Goal: Book appointment/travel/reservation

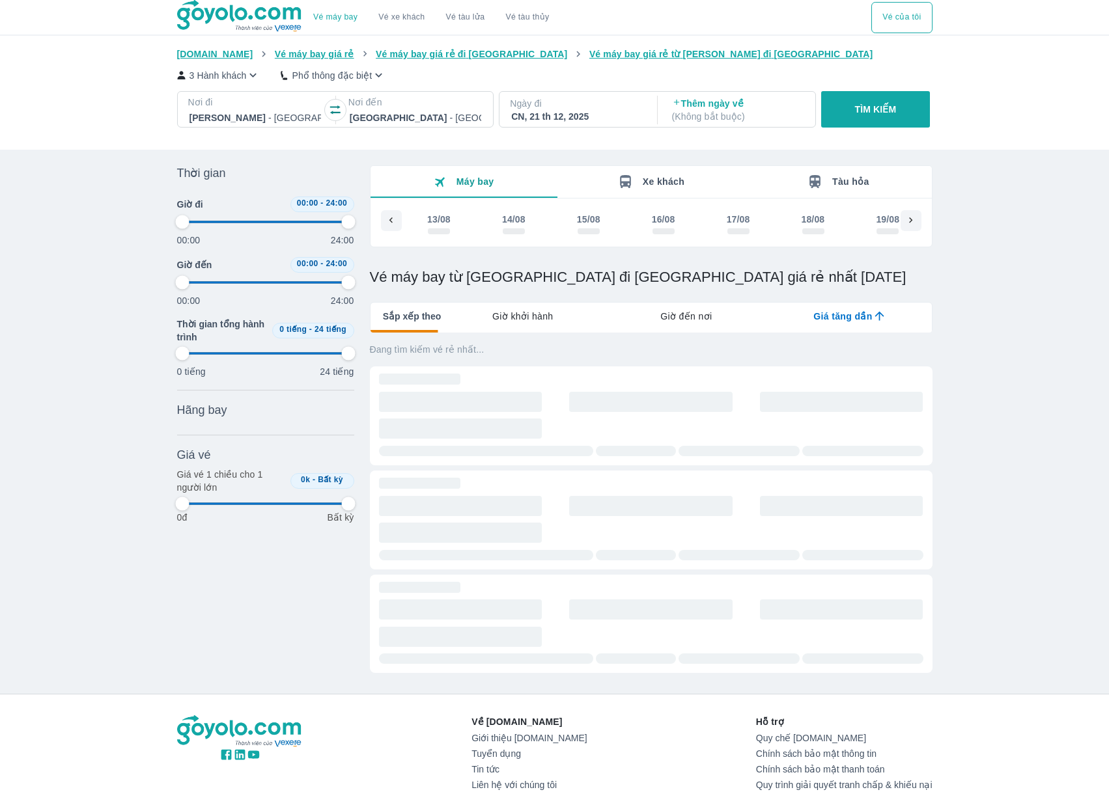
type input "97.9166666666667"
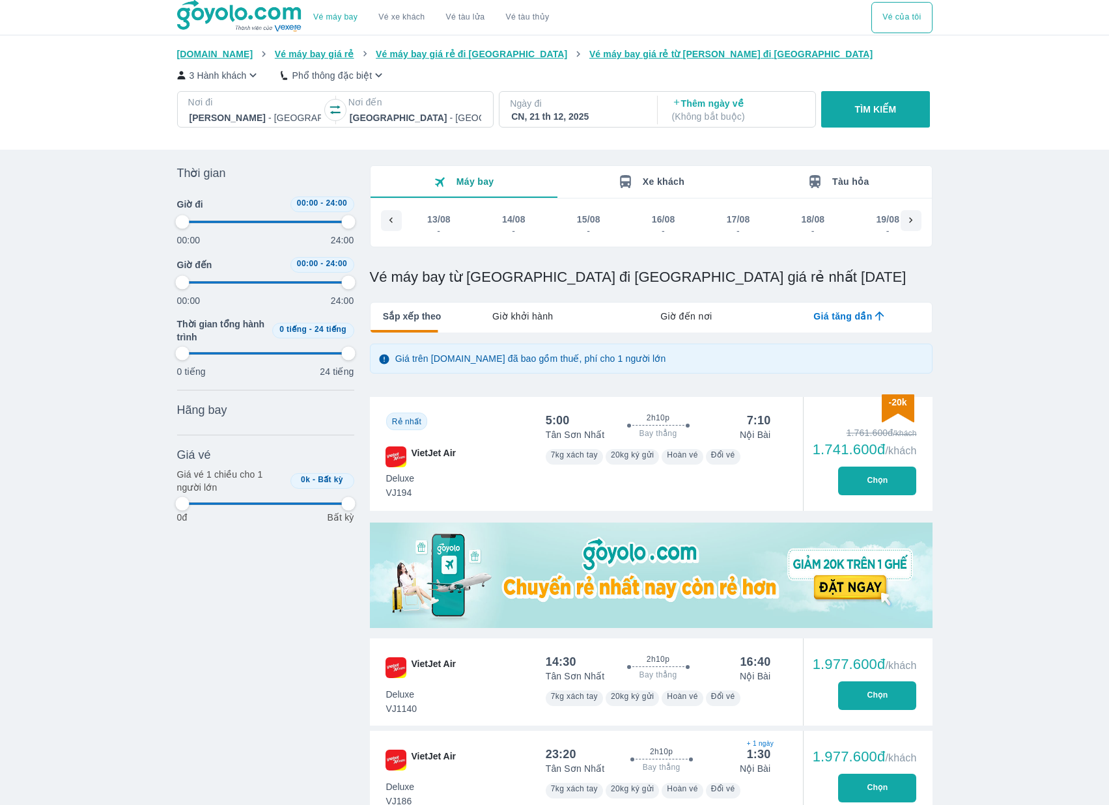
type input "97.9166666666667"
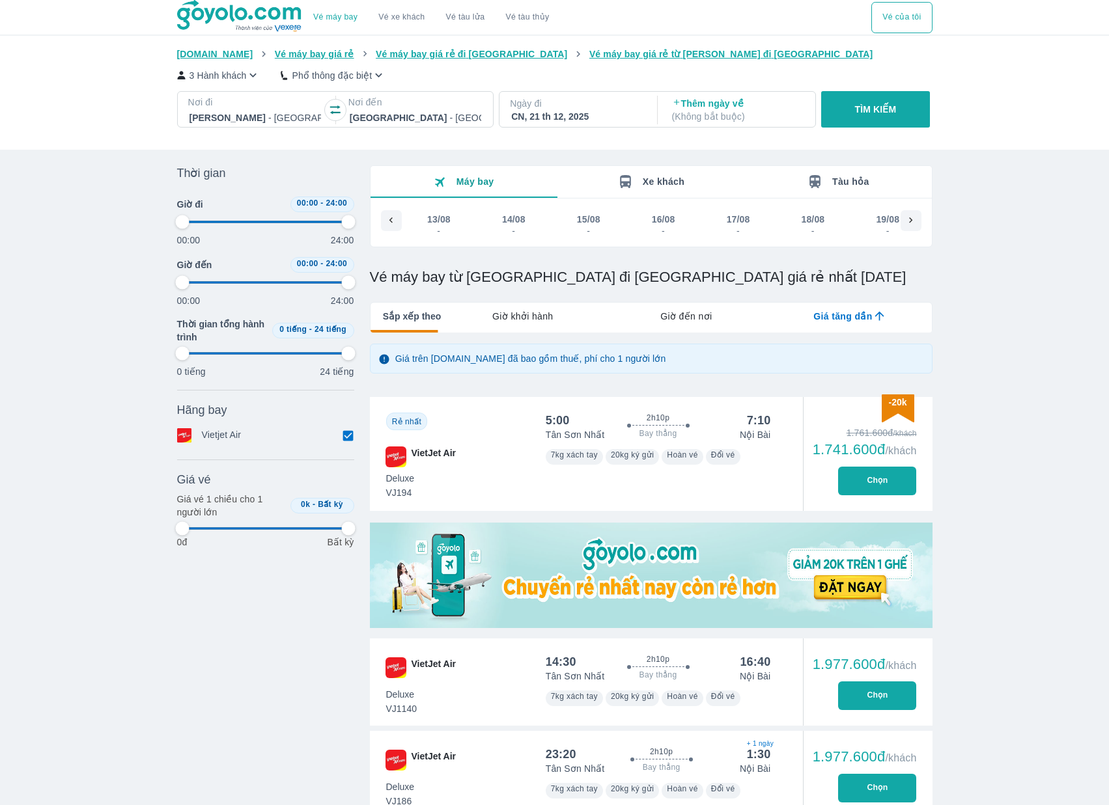
type input "97.9166666666667"
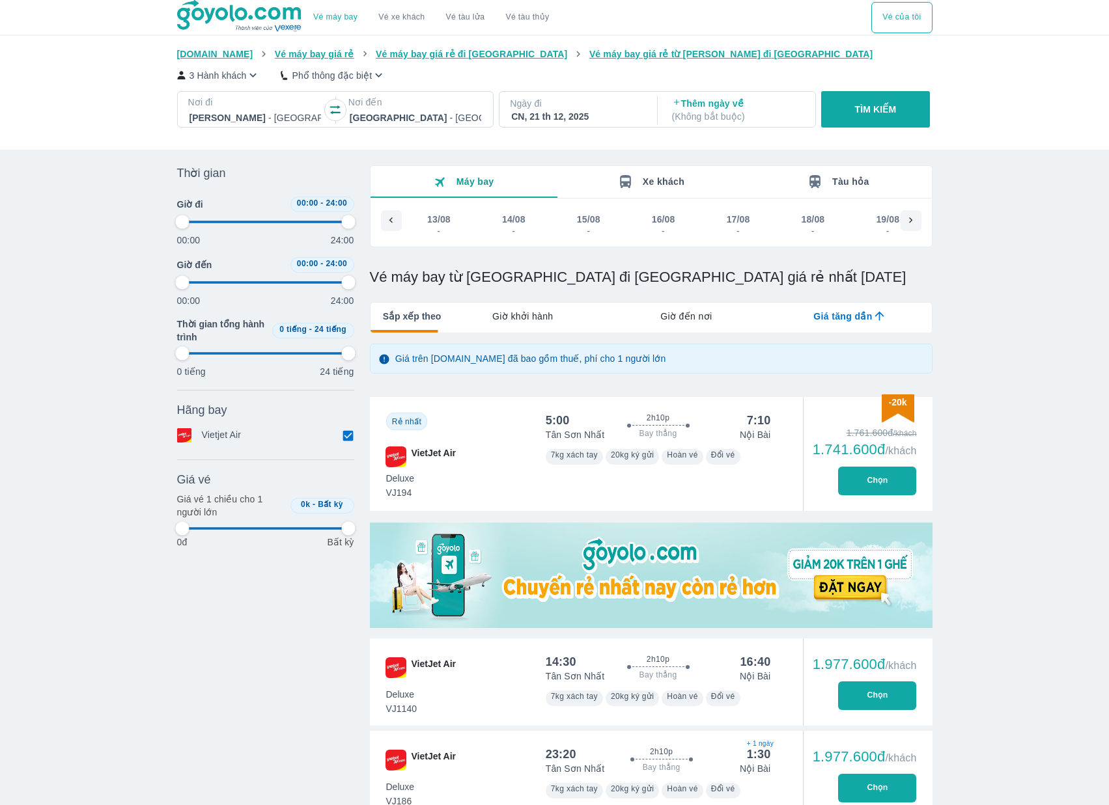
type input "97.9166666666667"
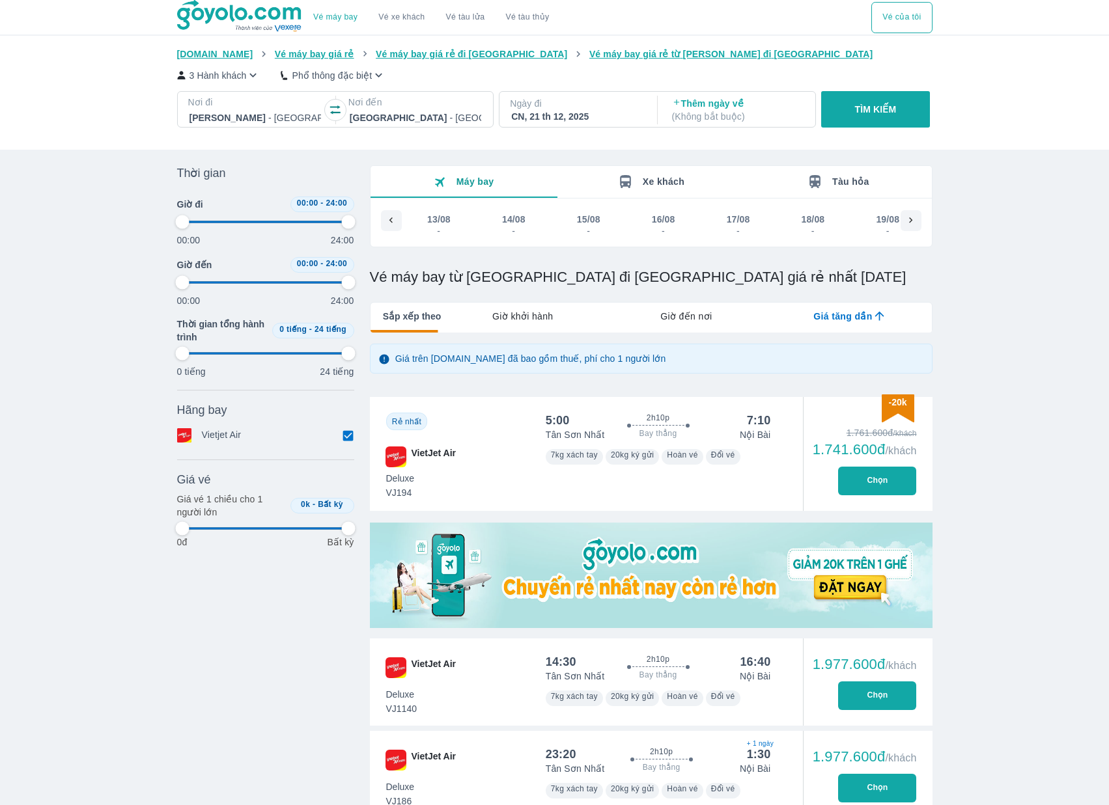
type input "97.9166666666667"
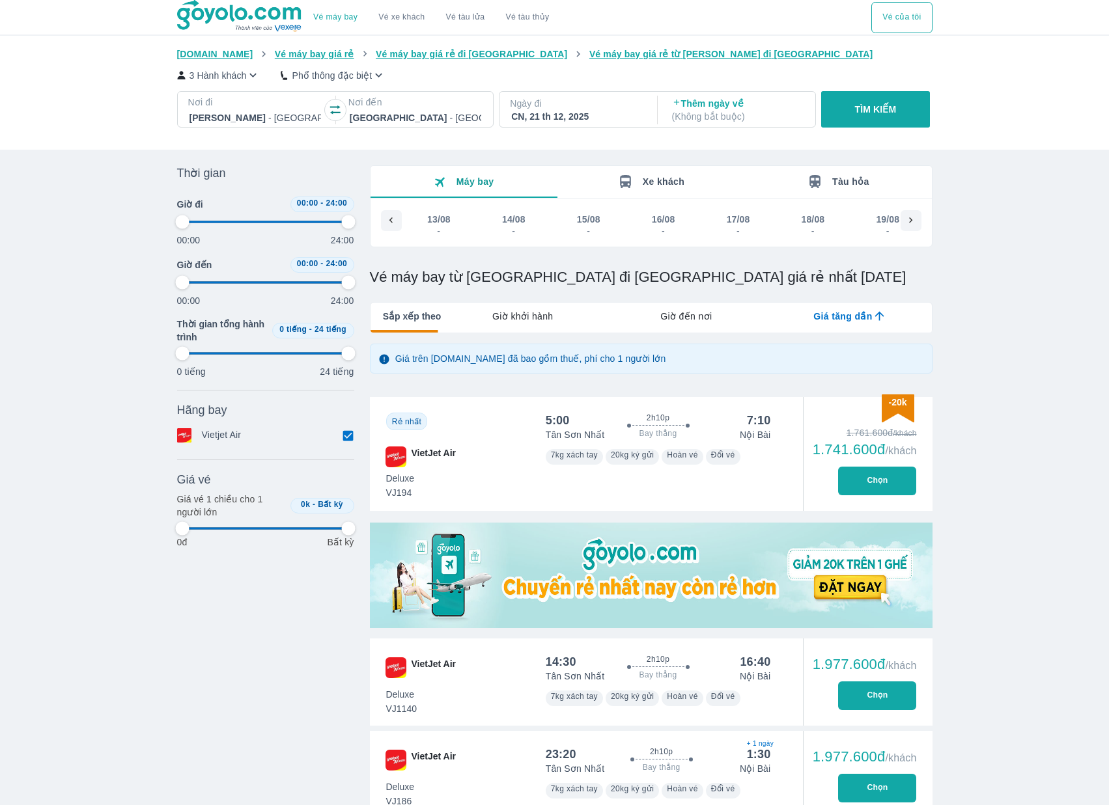
type input "97.9166666666667"
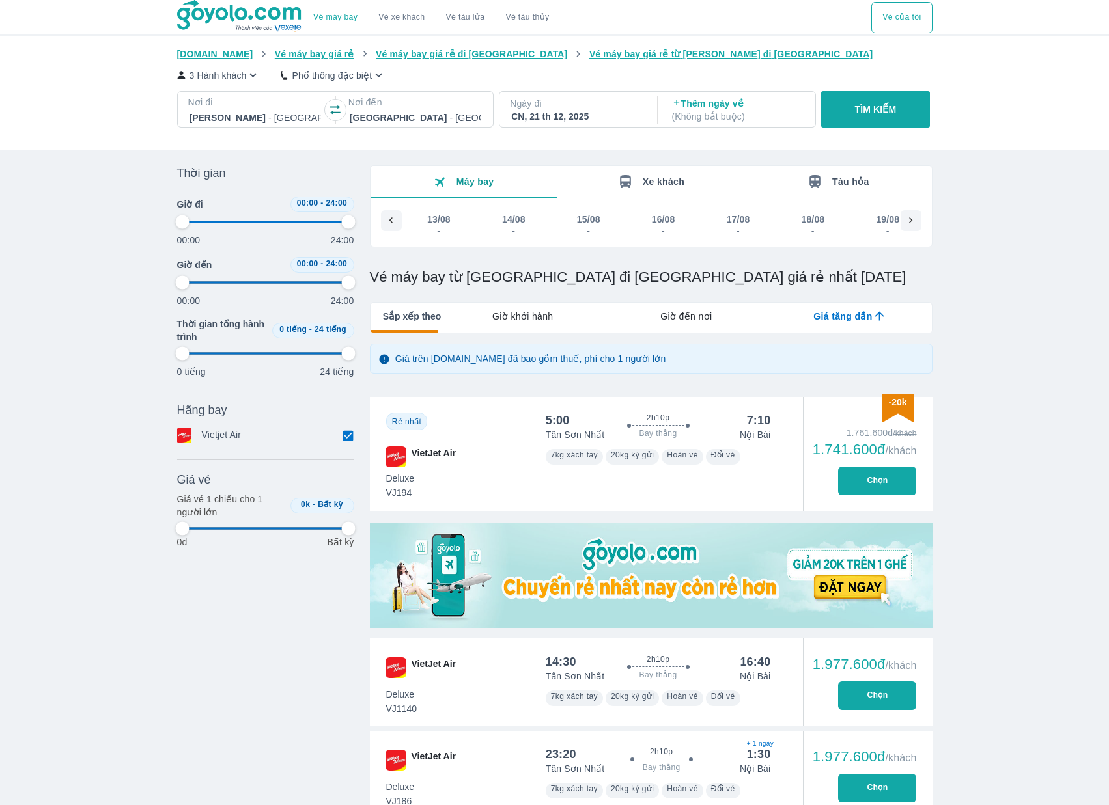
type input "97.9166666666667"
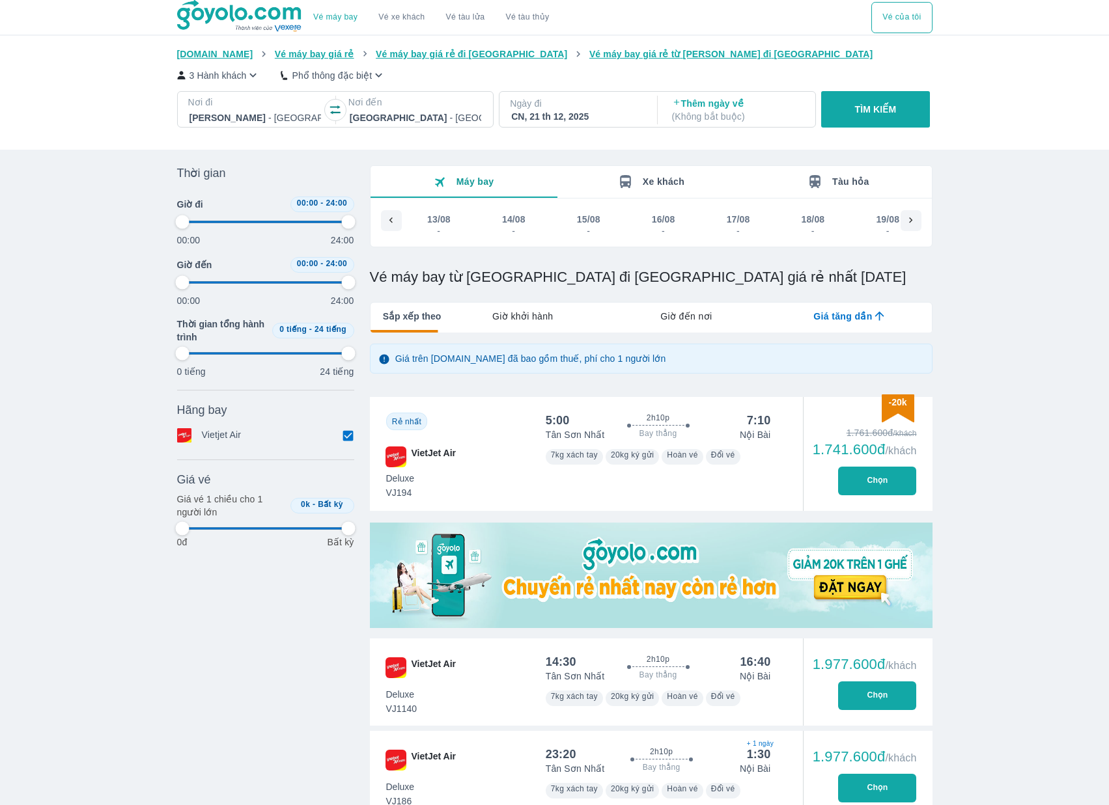
type input "97.9166666666667"
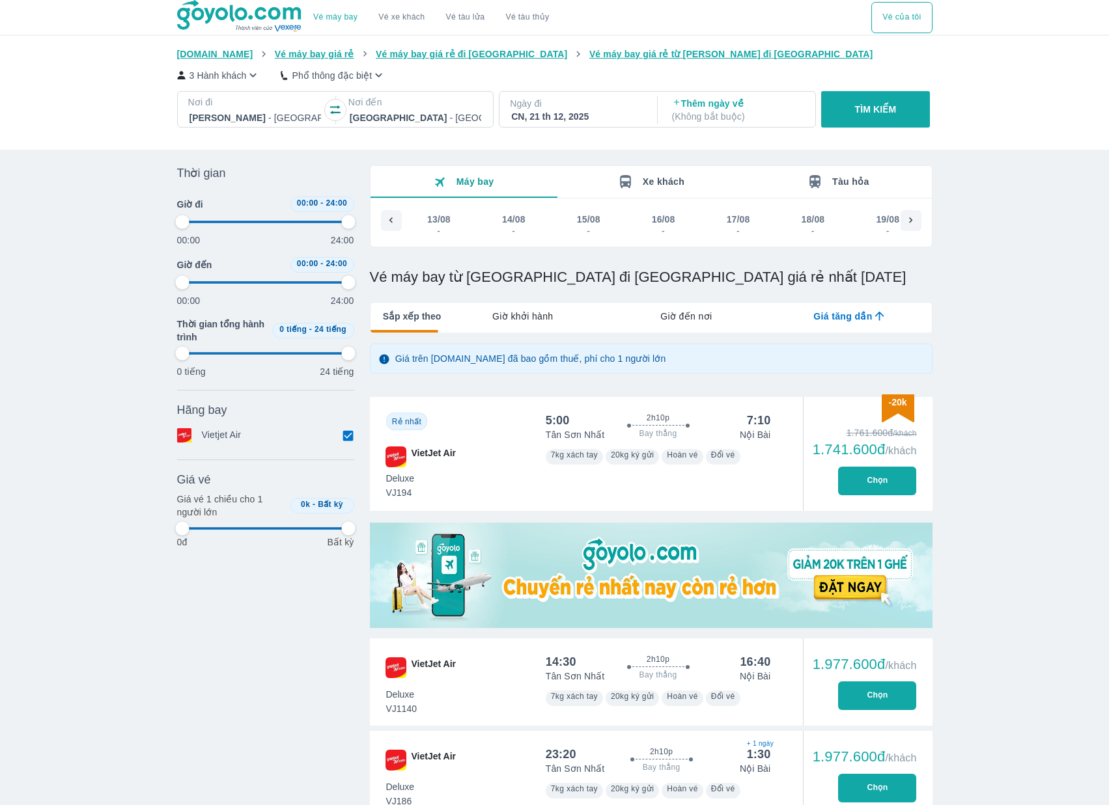
type input "97.9166666666667"
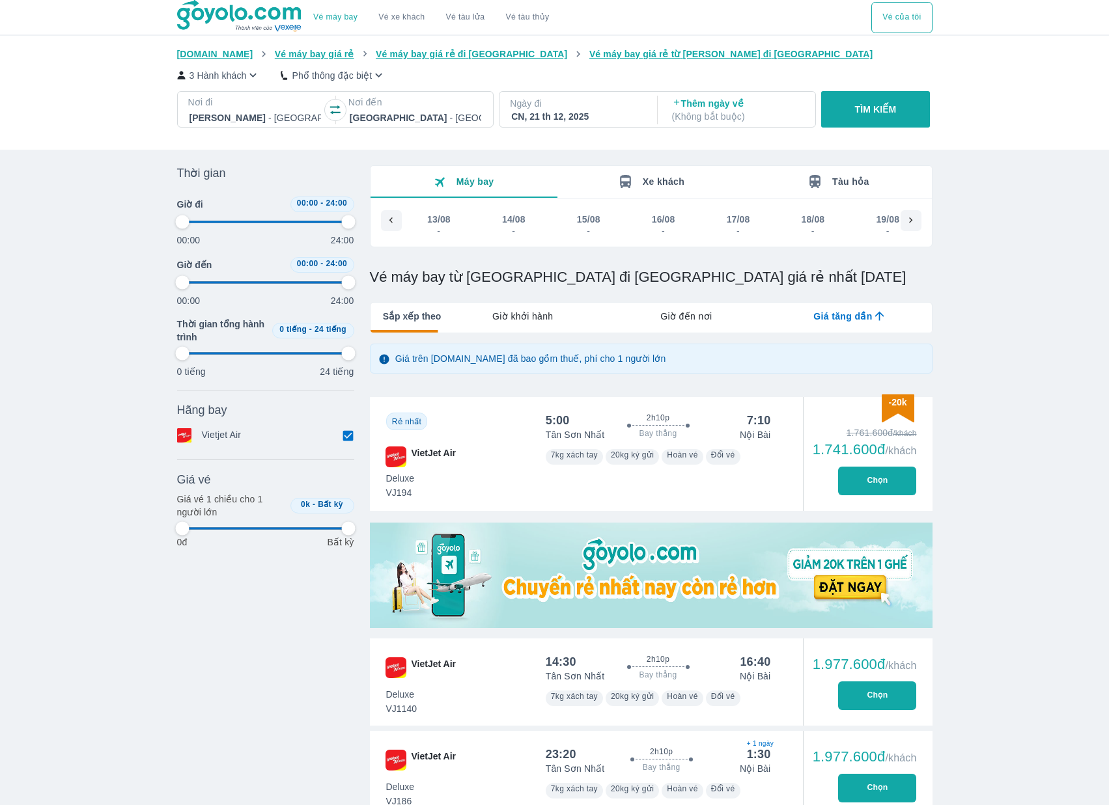
type input "97.9166666666667"
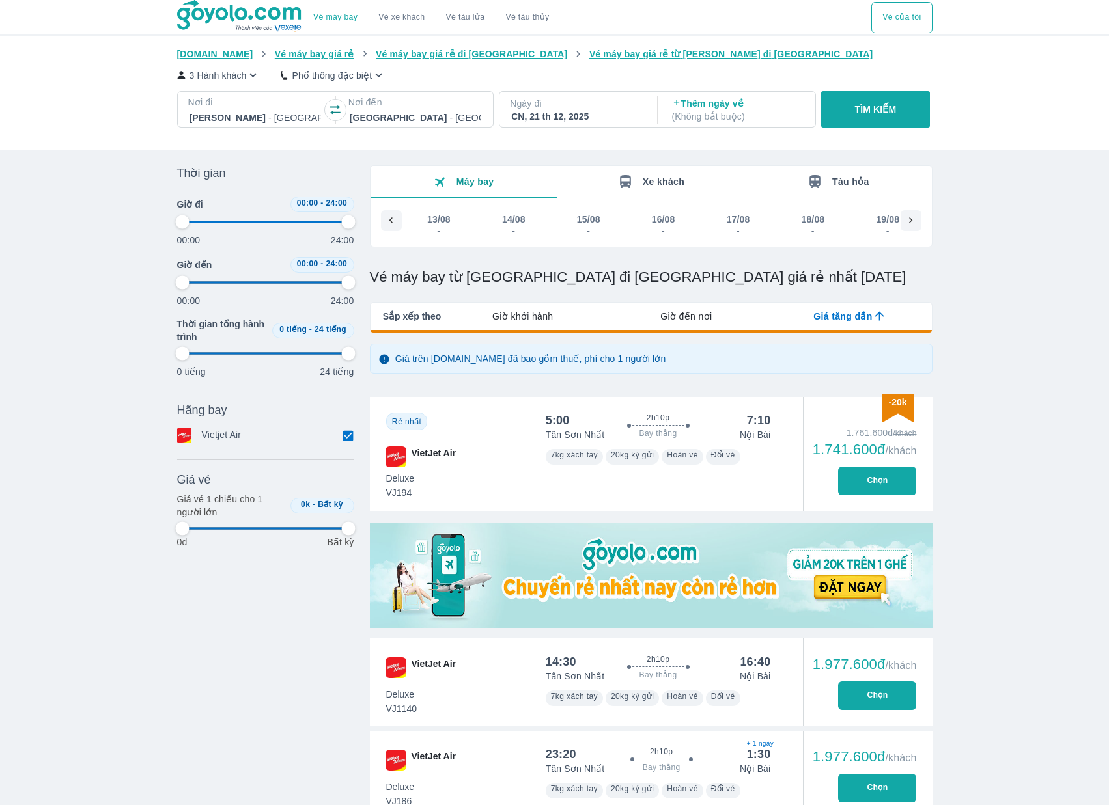
type input "97.9166666666667"
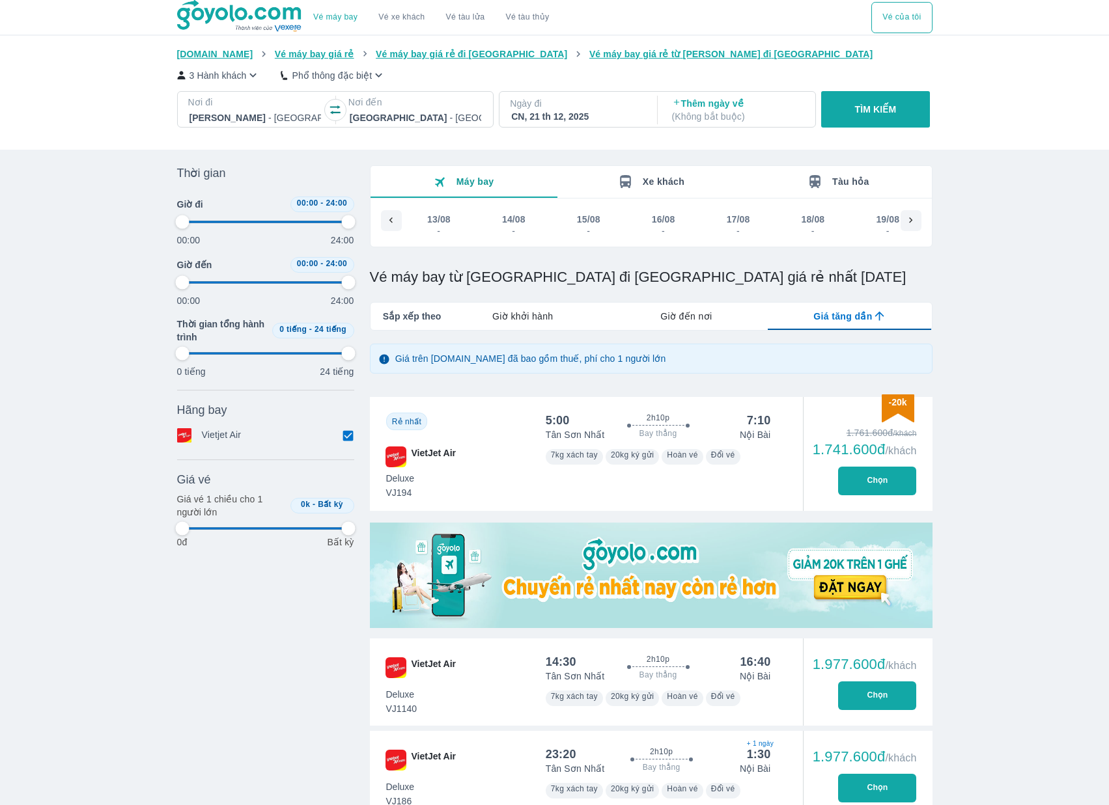
type input "97.9166666666667"
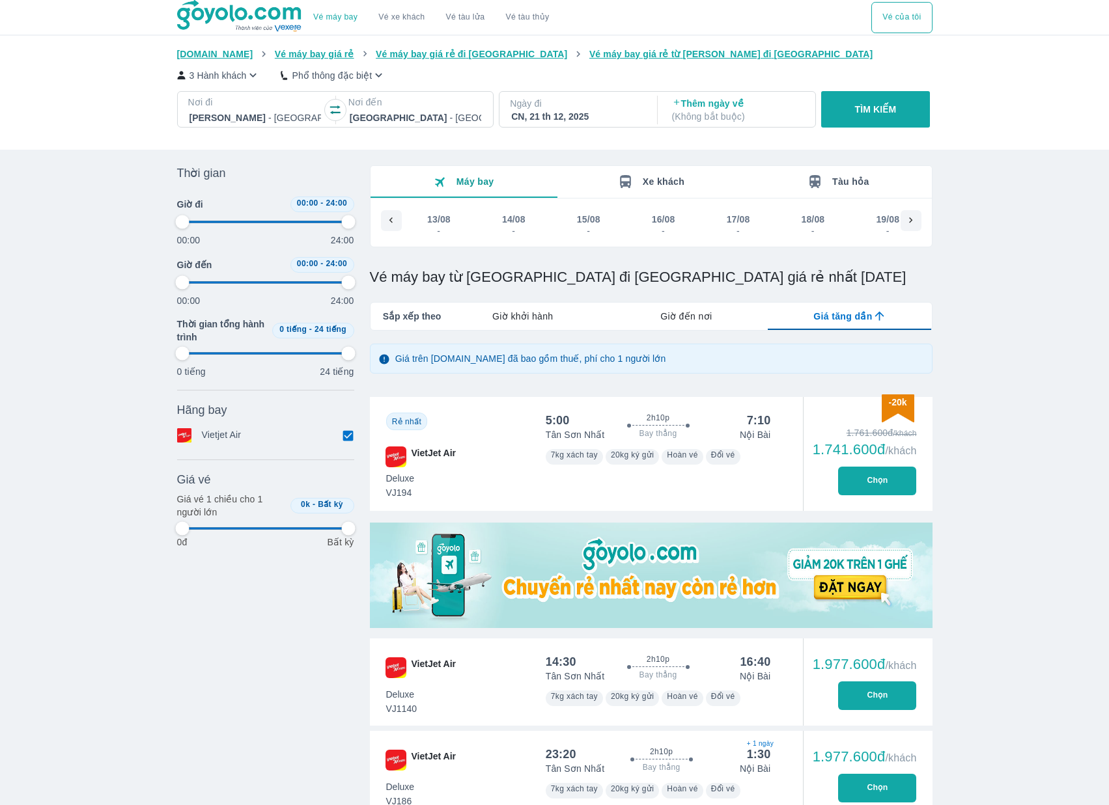
type input "97.9166666666667"
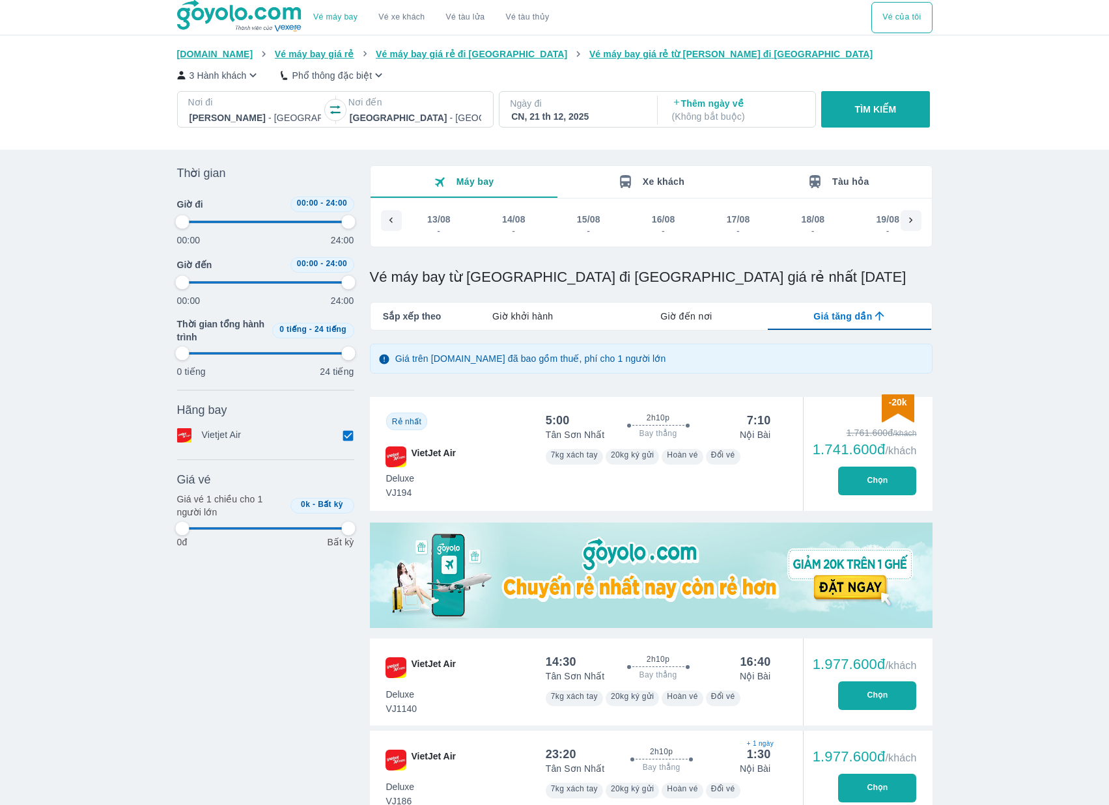
type input "97.9166666666667"
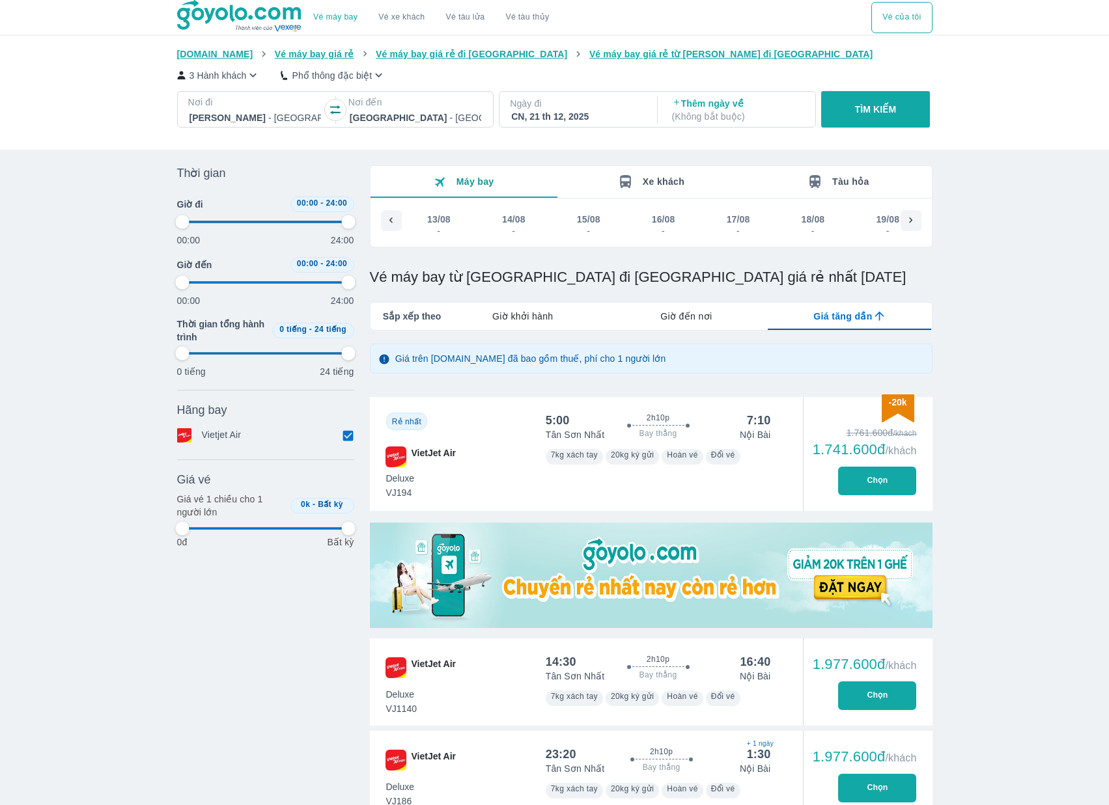
type input "97.9166666666667"
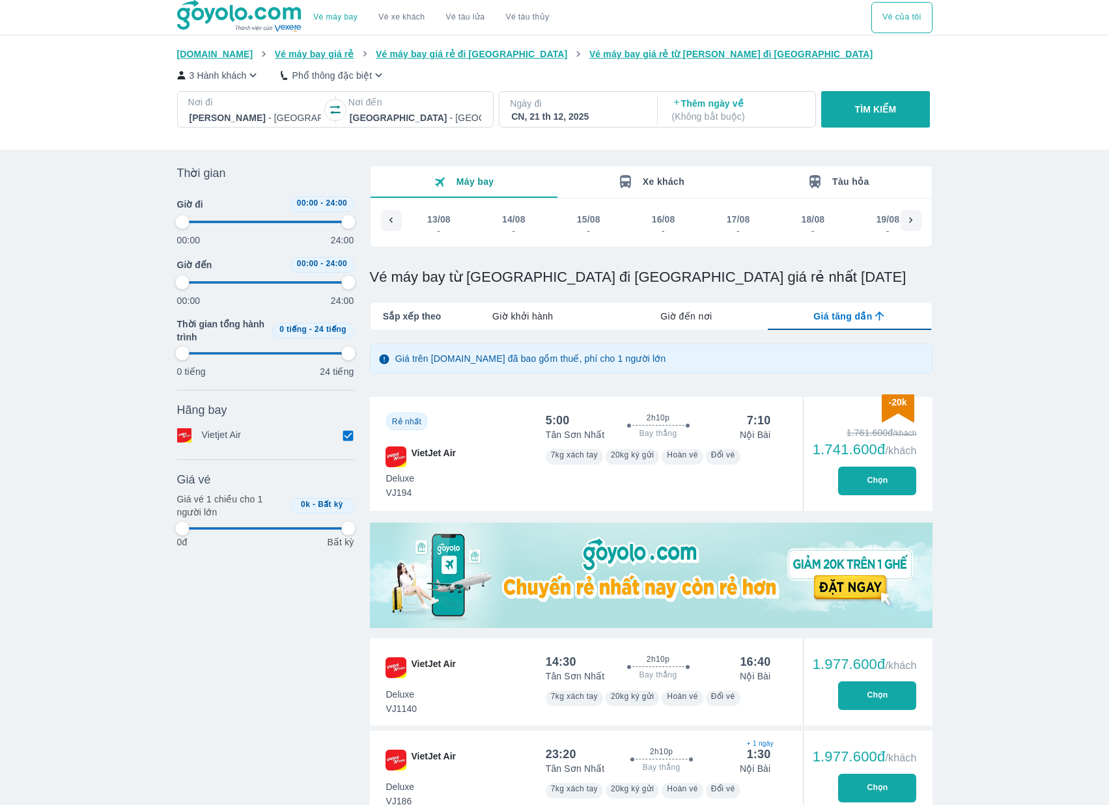
type input "97.9166666666667"
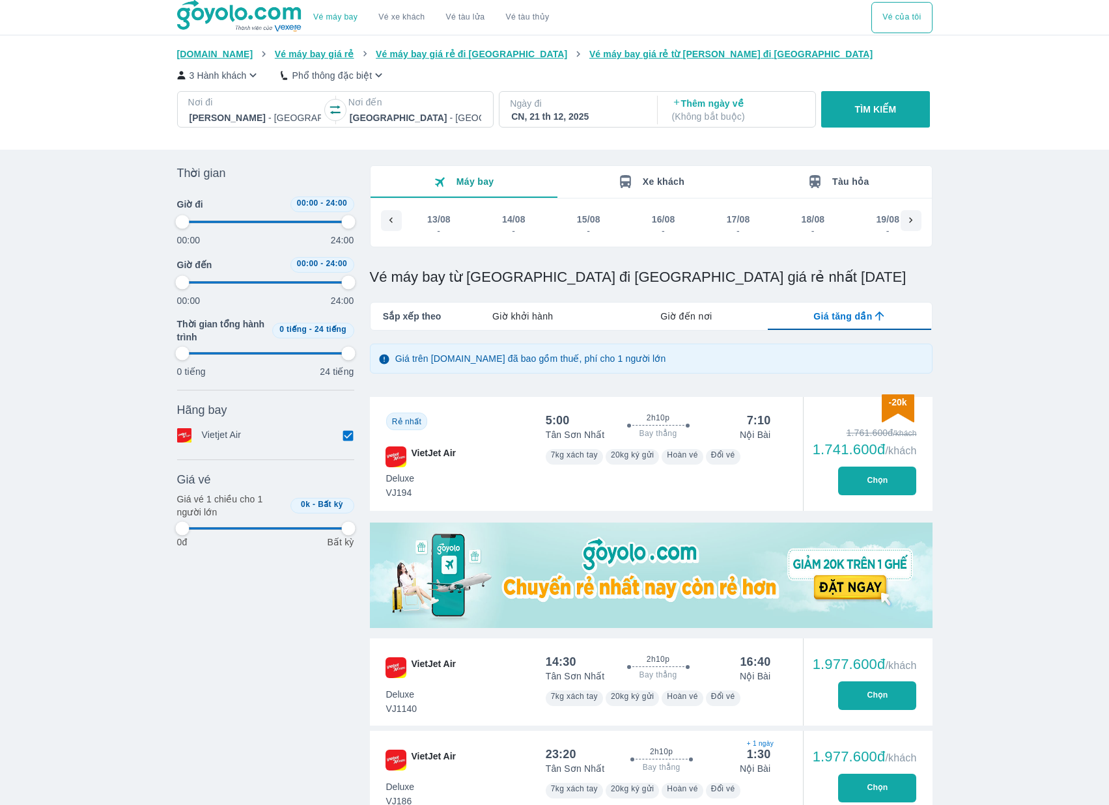
type input "97.9166666666667"
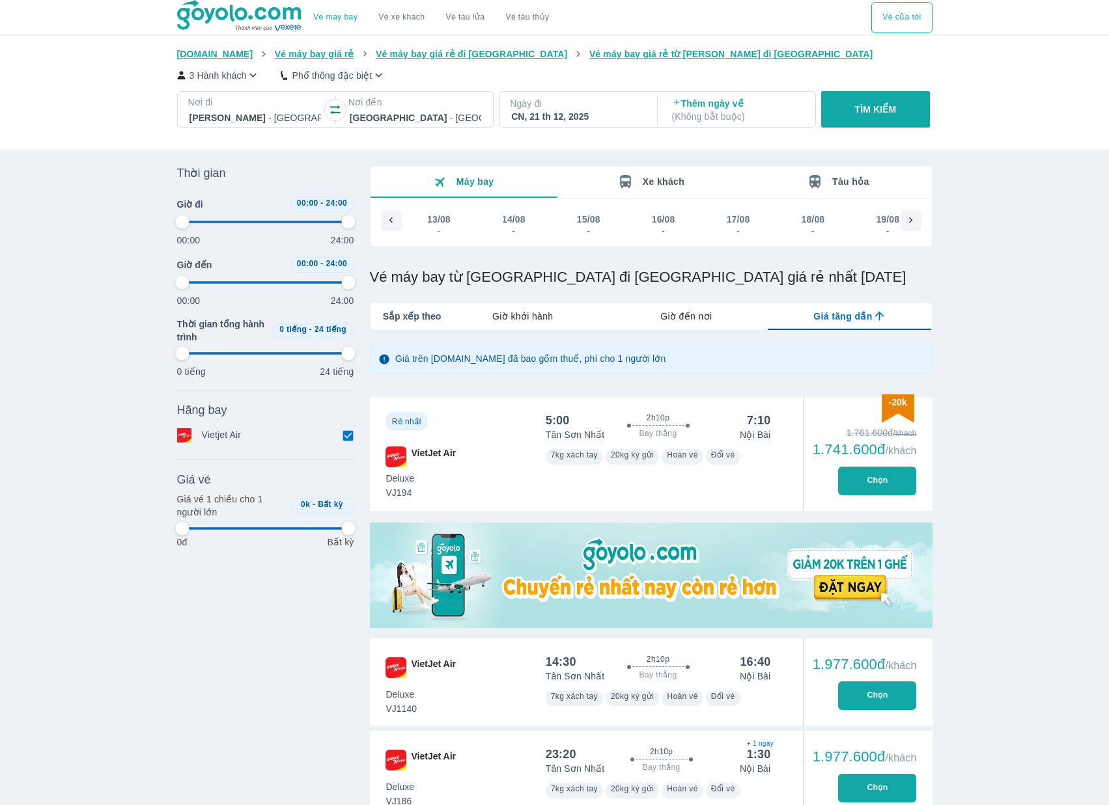
type input "97.9166666666667"
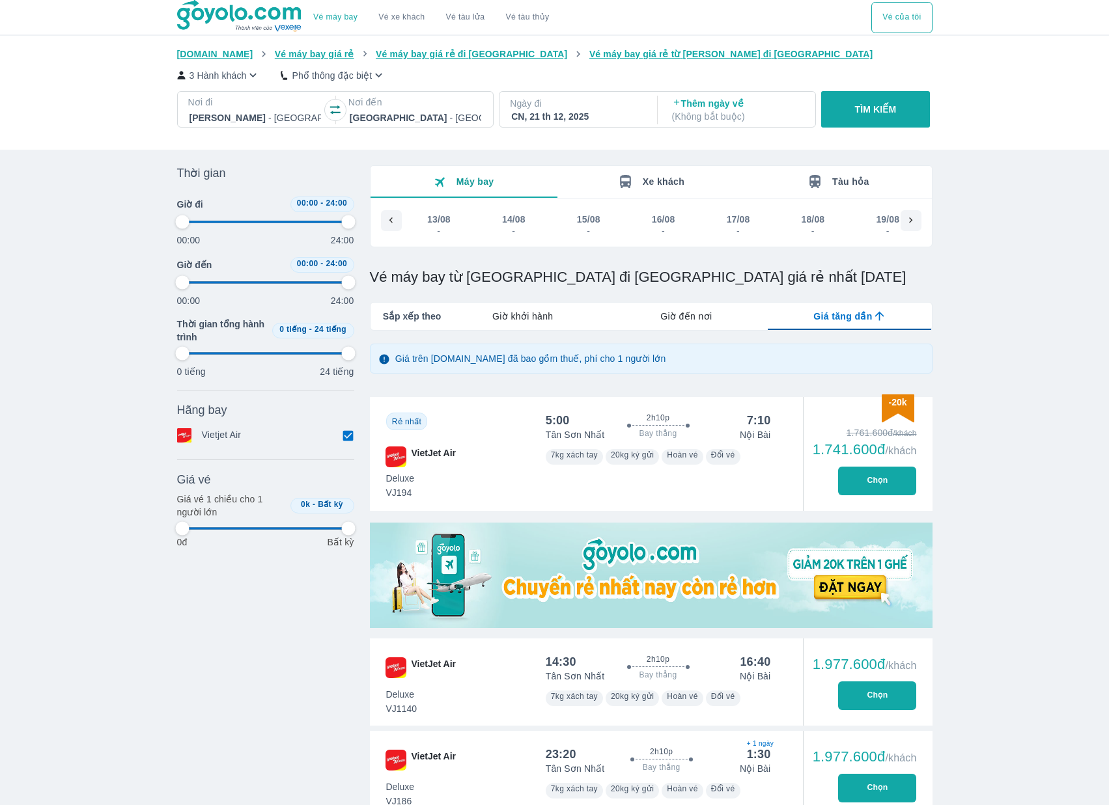
type input "97.9166666666667"
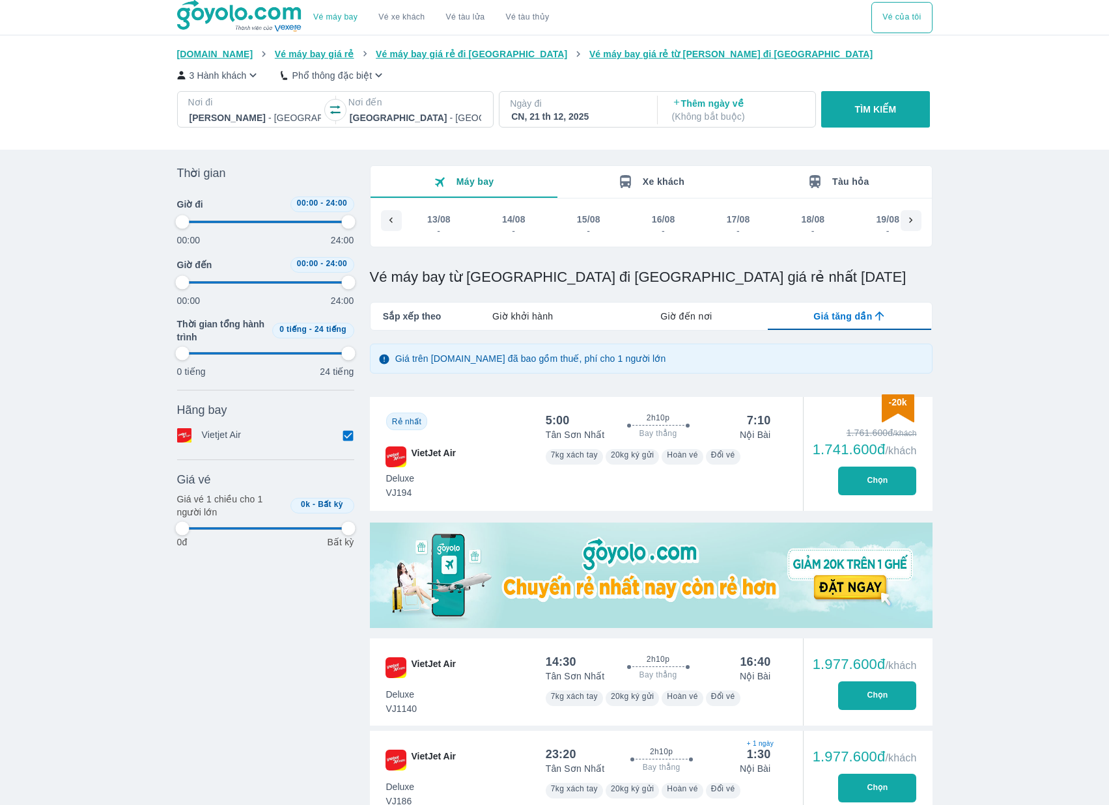
type input "97.9166666666667"
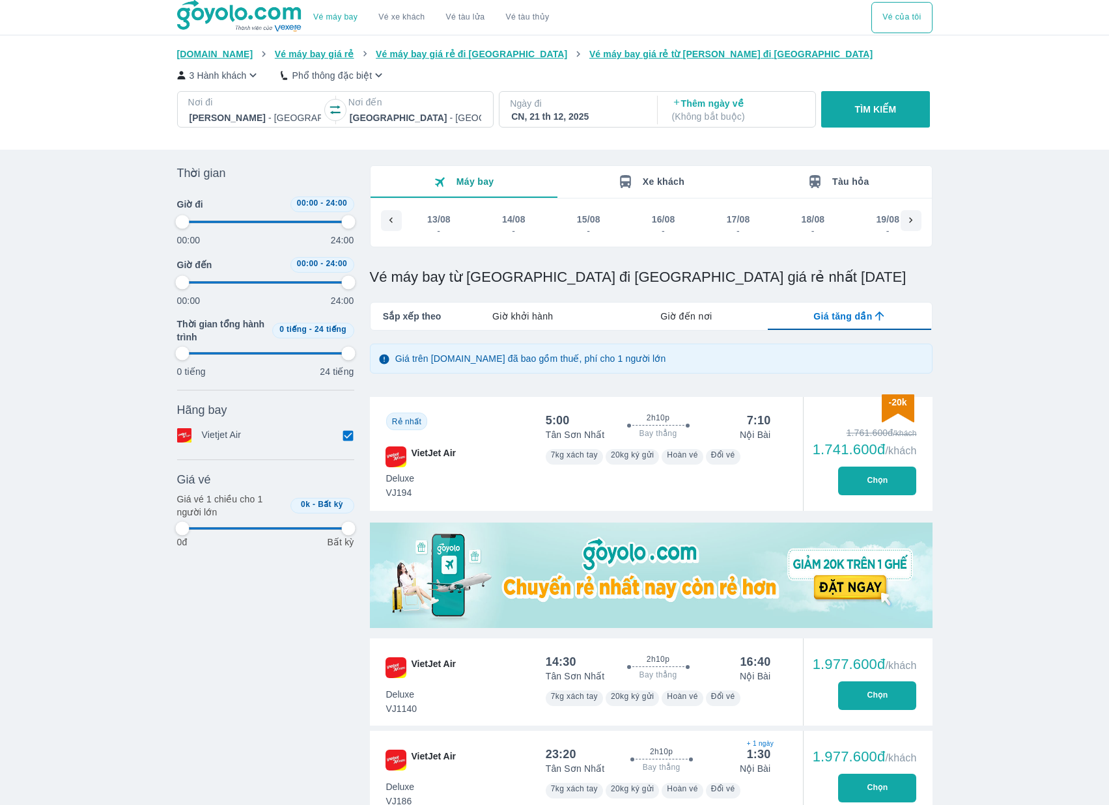
type input "97.9166666666667"
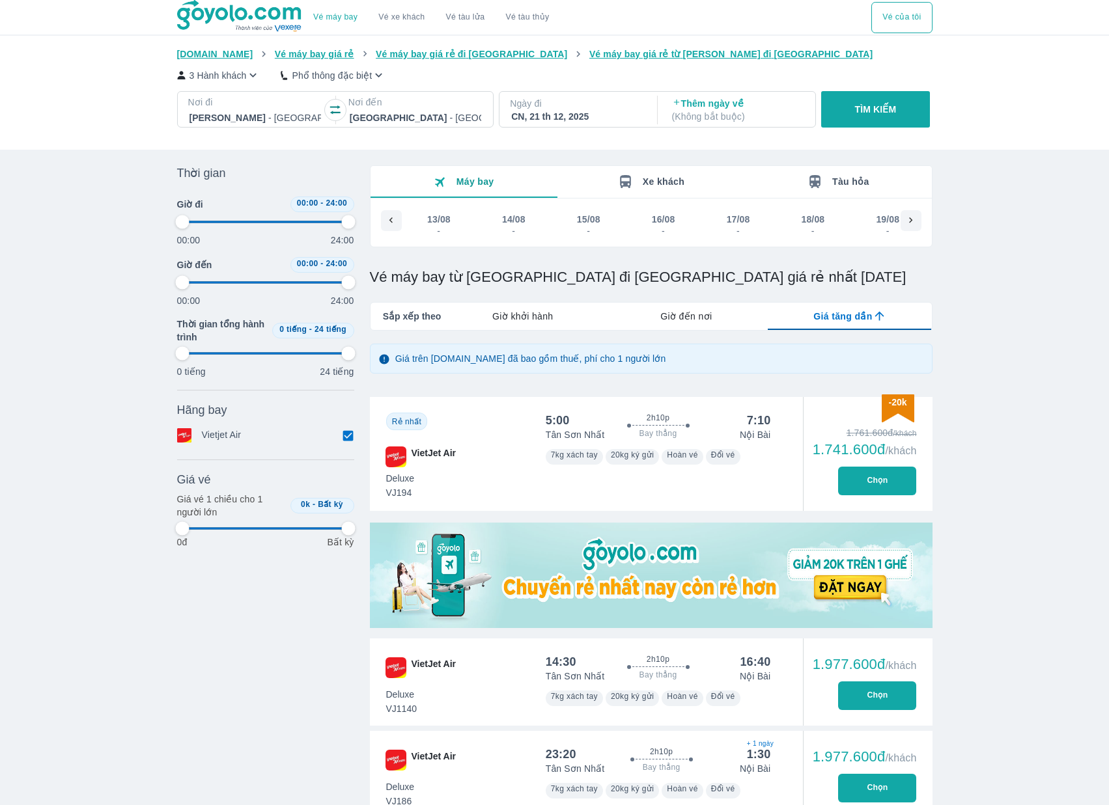
type input "97.9166666666667"
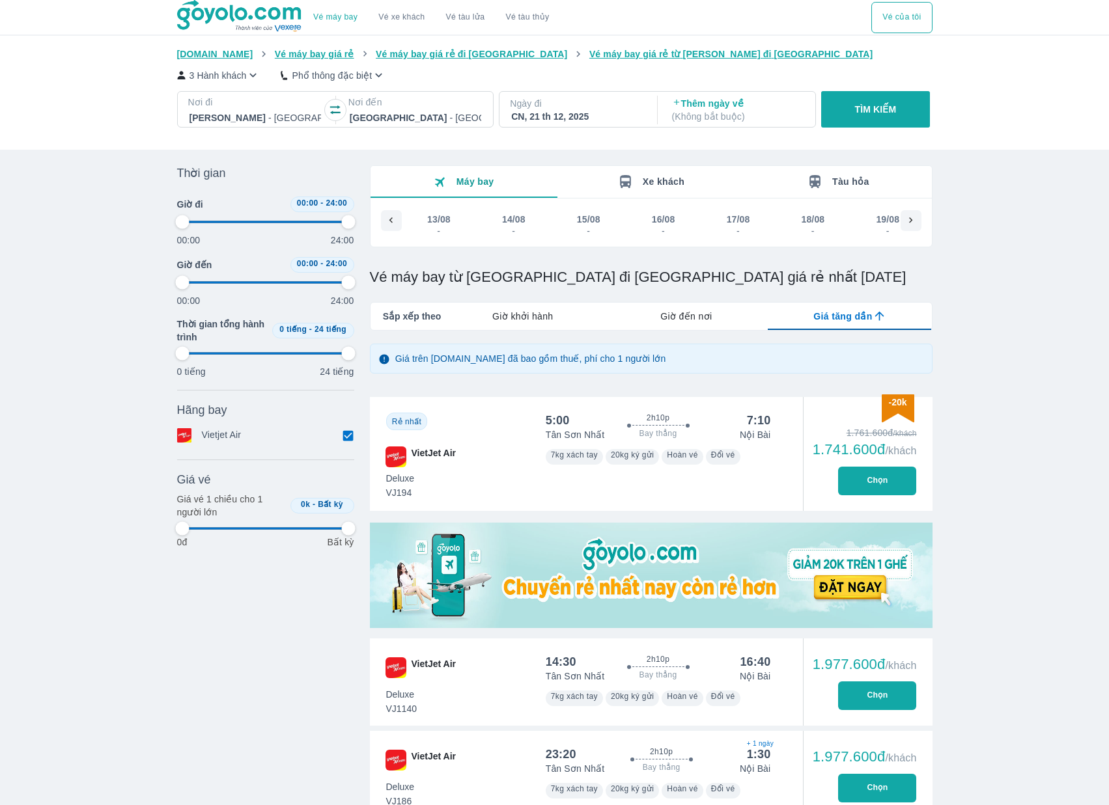
type input "97.9166666666667"
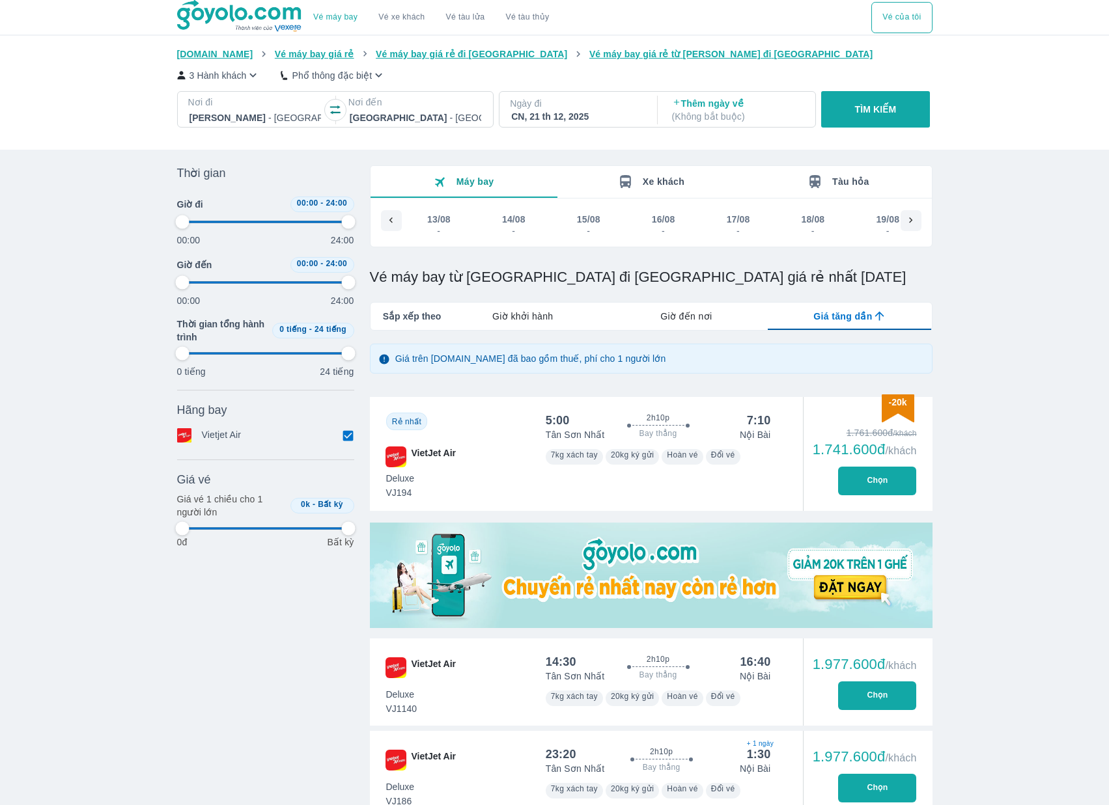
type input "97.9166666666667"
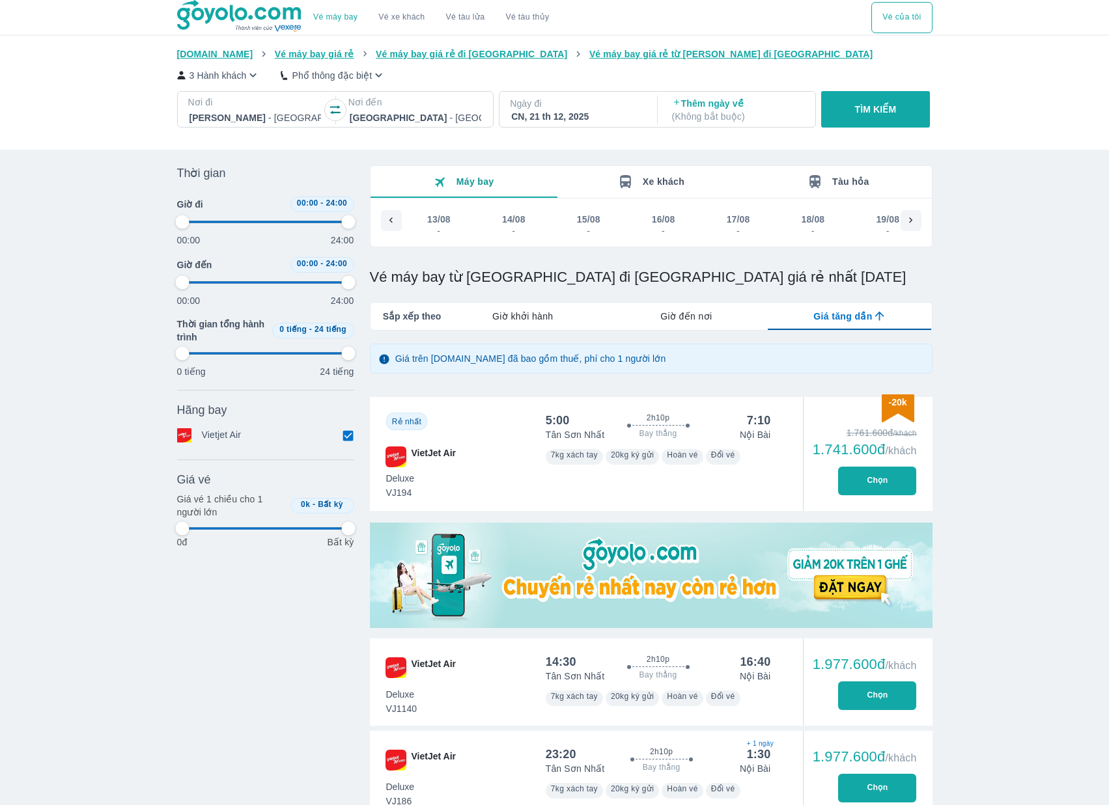
type input "97.9166666666667"
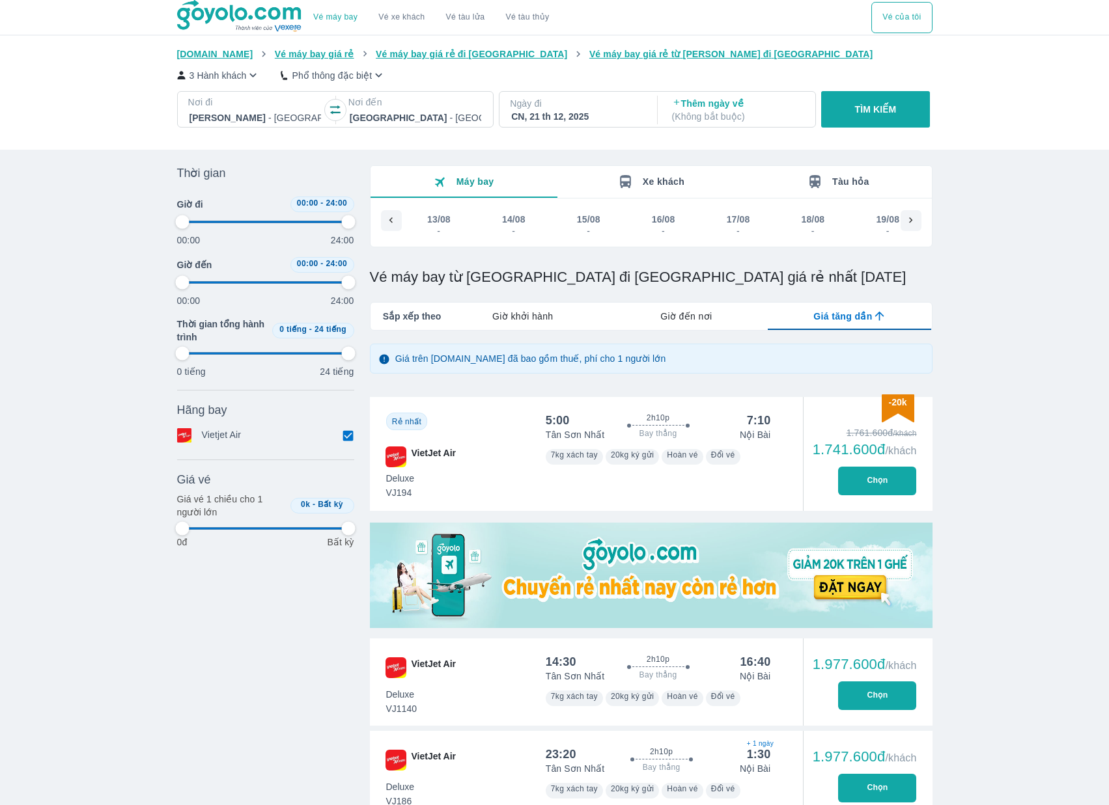
type input "97.9166666666667"
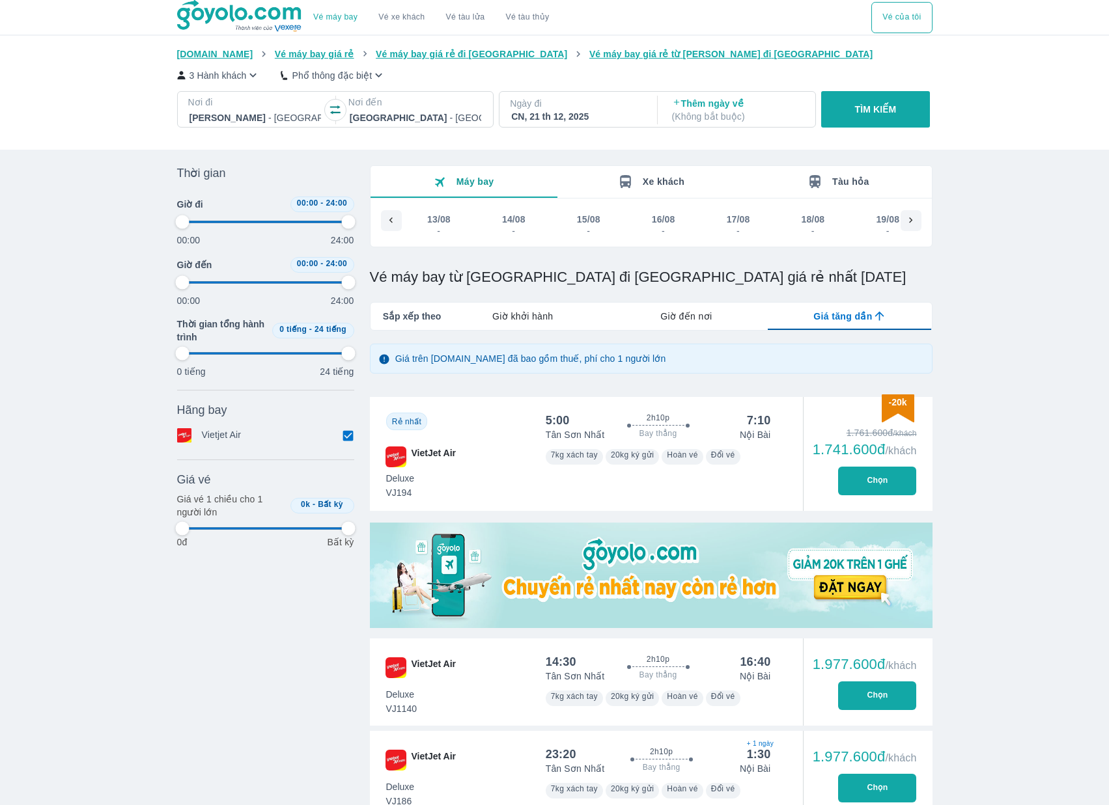
type input "97.9166666666667"
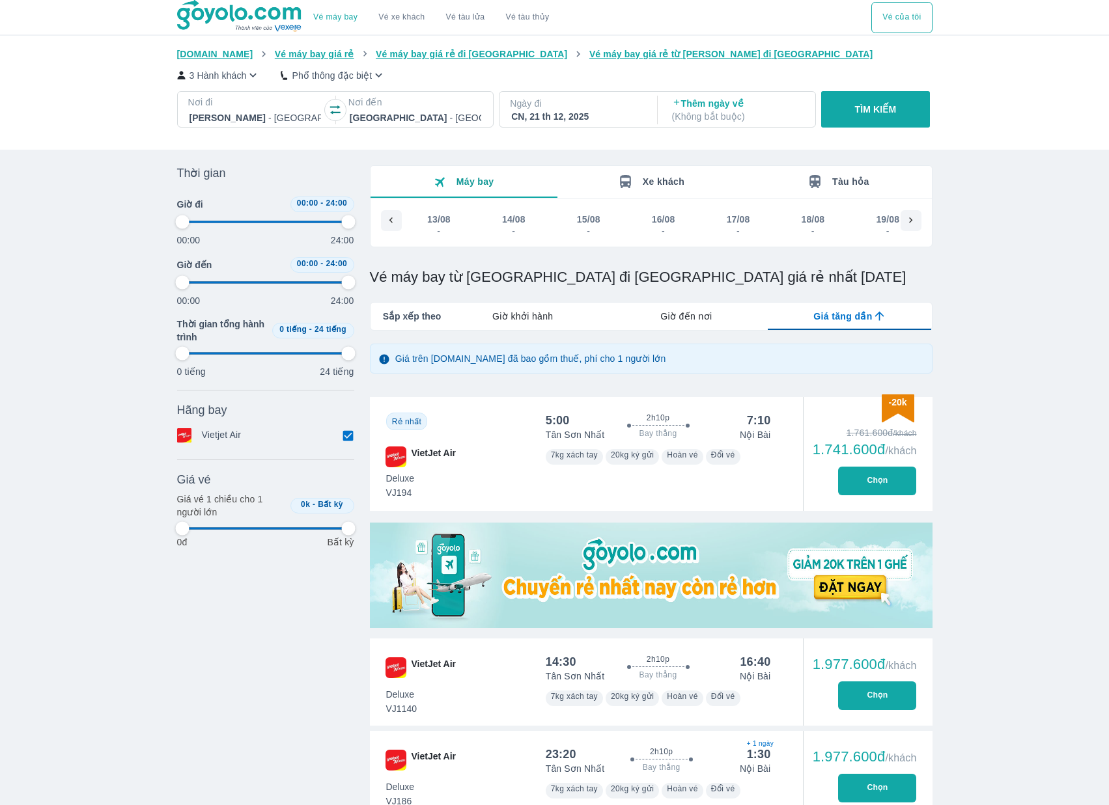
type input "97.9166666666667"
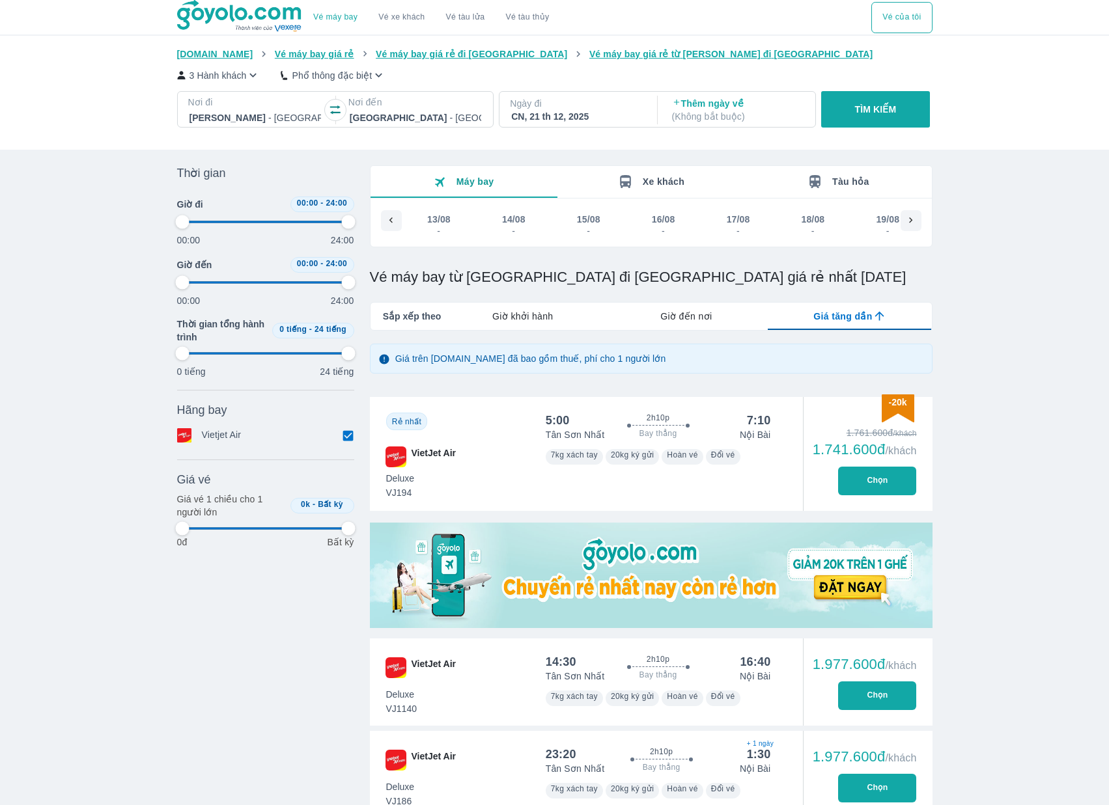
type input "97.9166666666667"
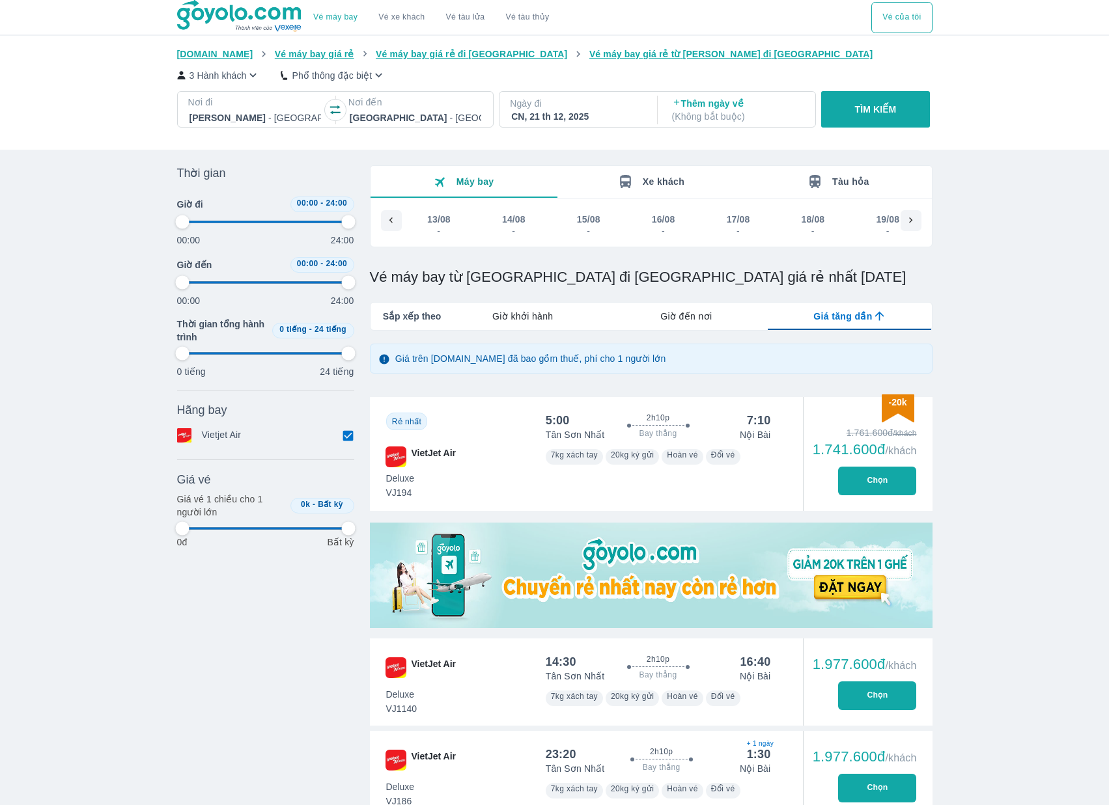
type input "97.9166666666667"
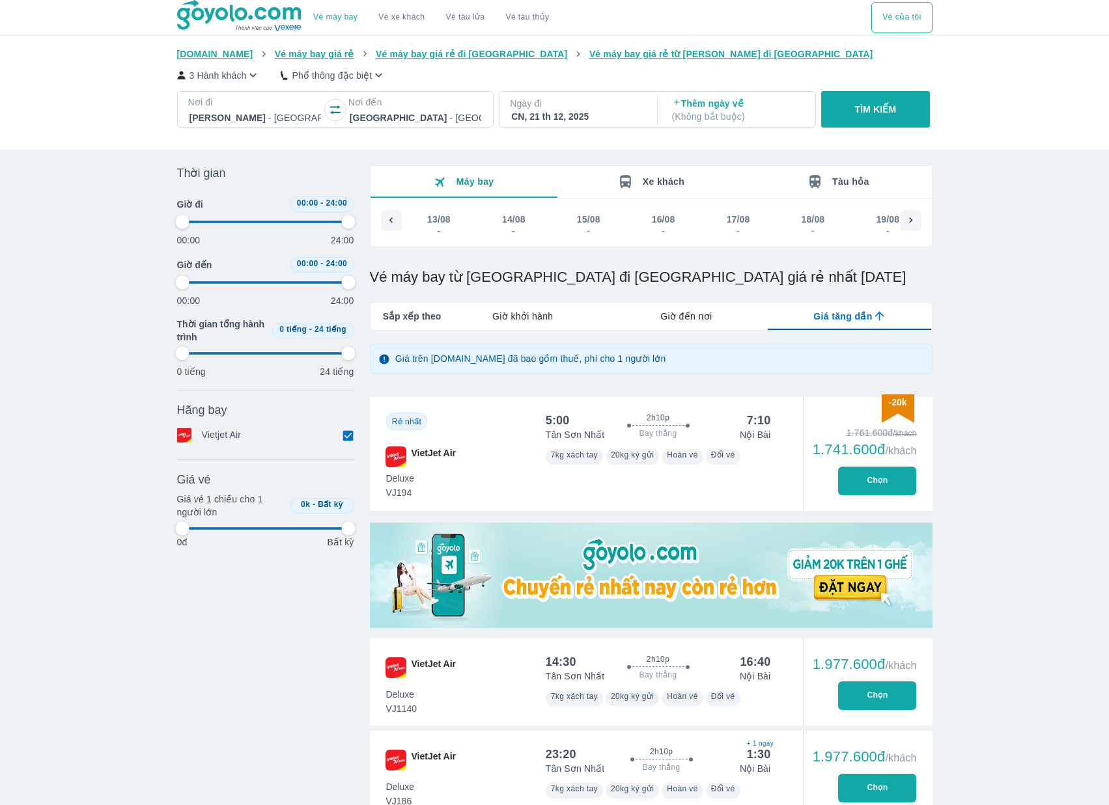
type input "97.9166666666667"
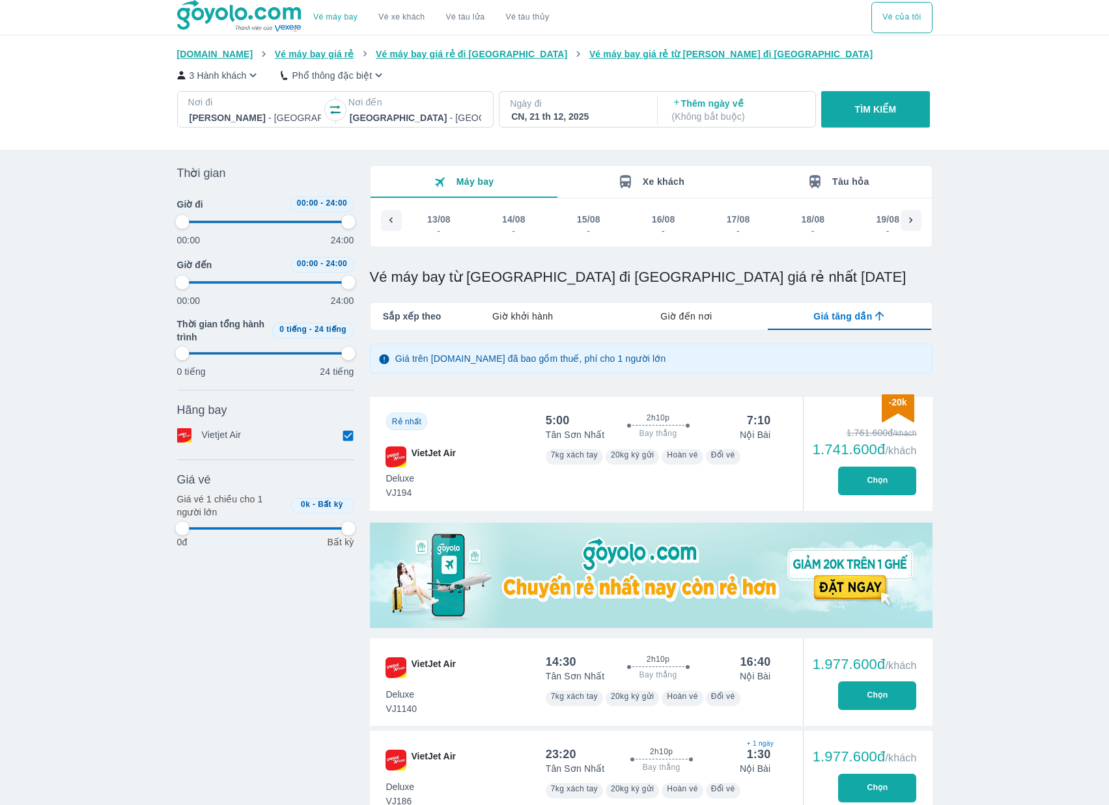
type input "97.9166666666667"
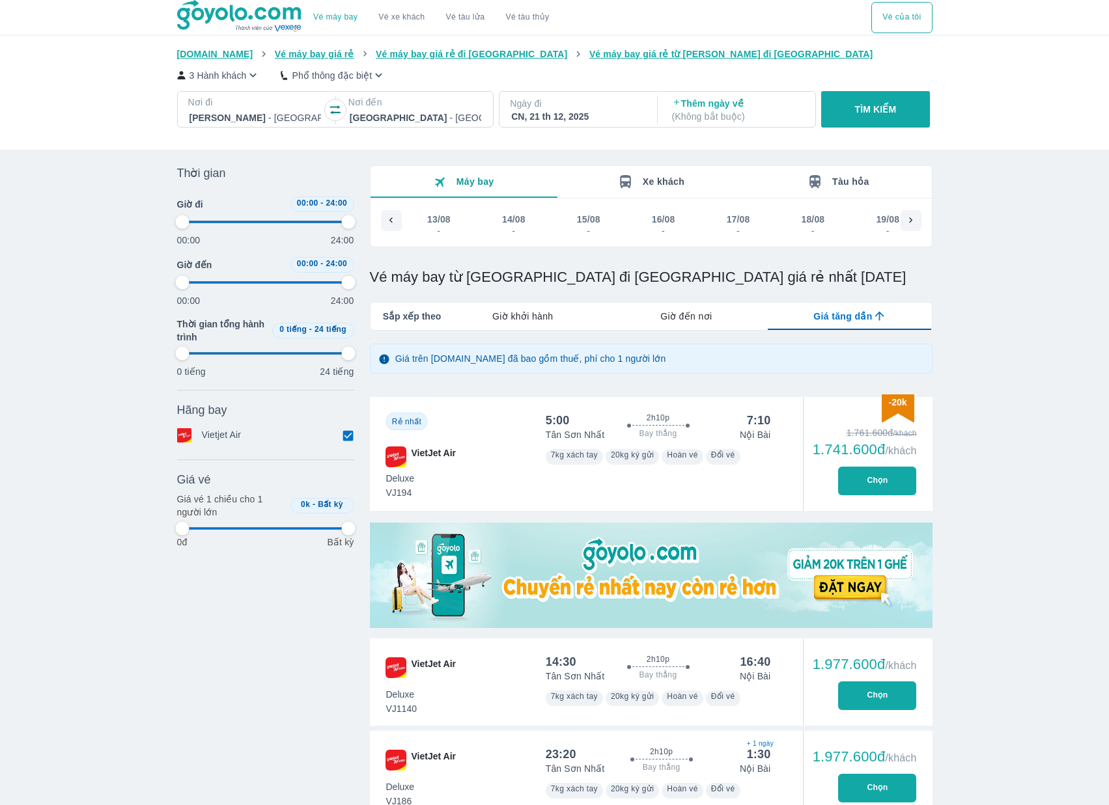
type input "97.9166666666667"
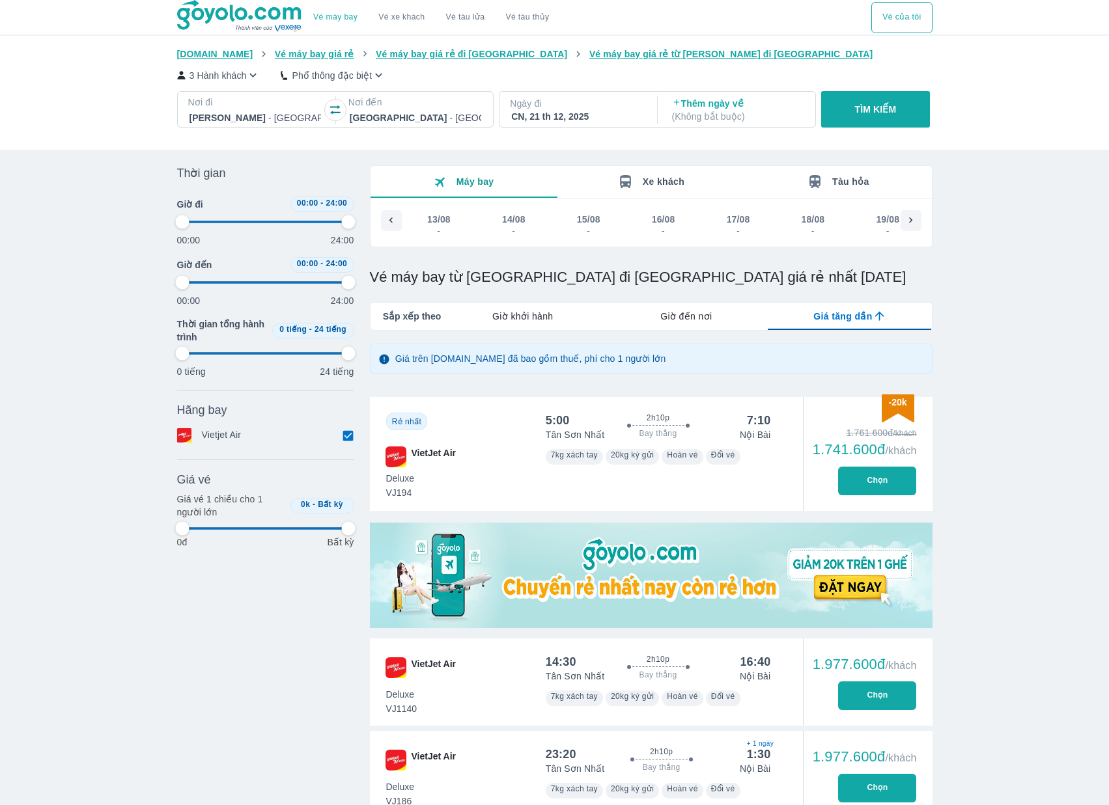
type input "97.9166666666667"
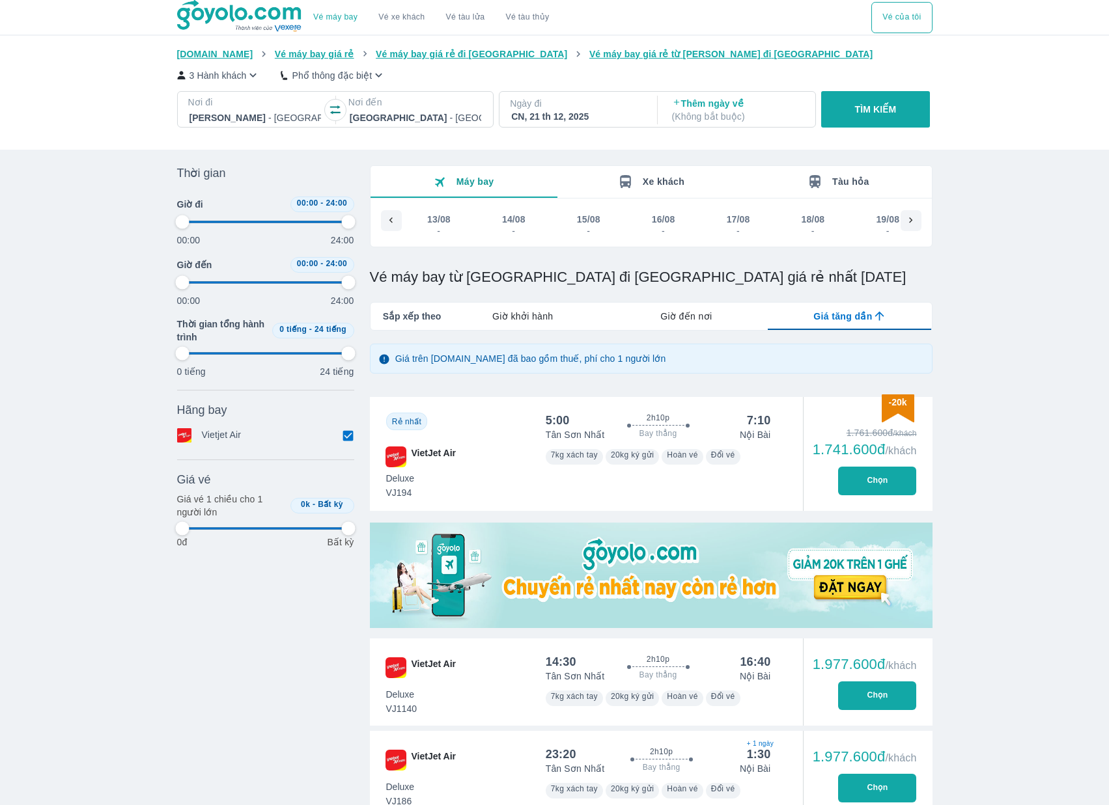
type input "97.9166666666667"
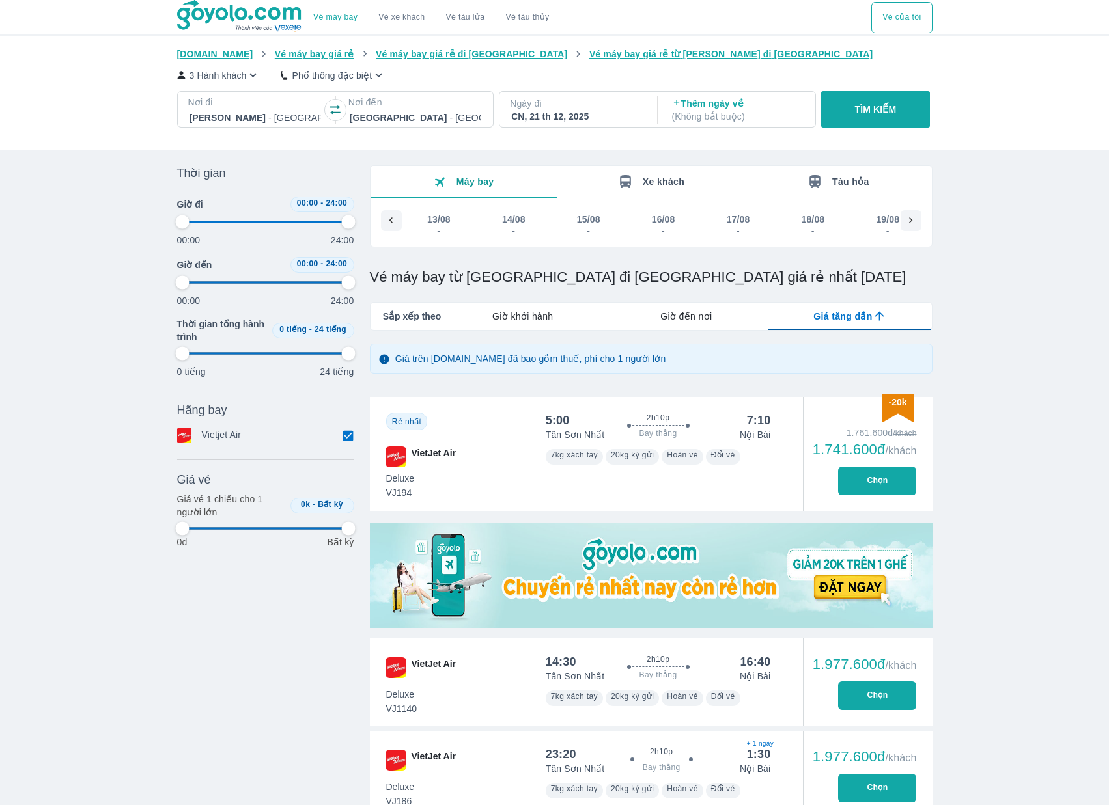
type input "97.9166666666667"
